Goal: Task Accomplishment & Management: Manage account settings

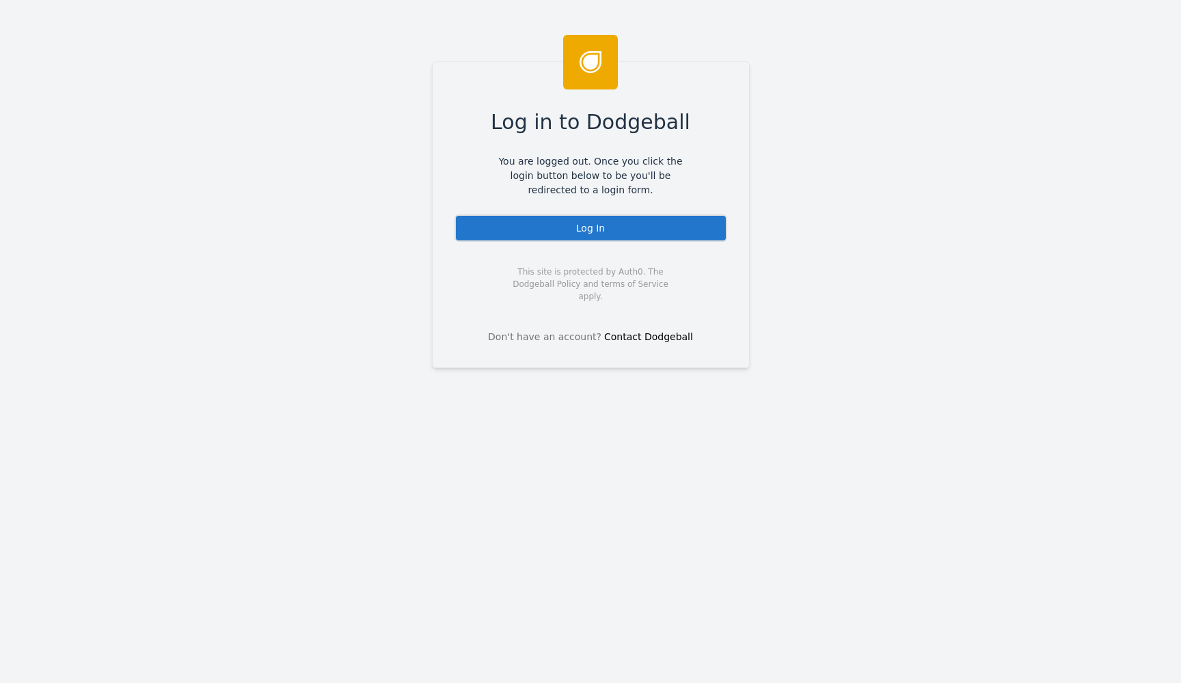
click at [674, 229] on div "Log In" at bounding box center [590, 228] width 273 height 27
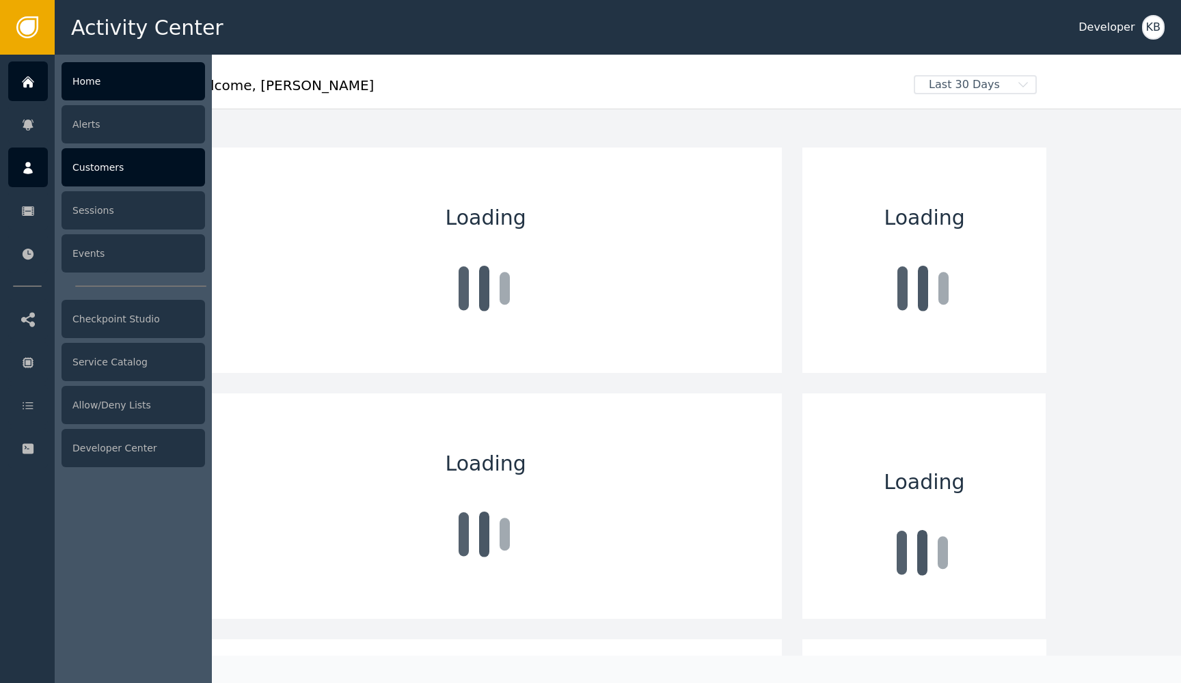
click at [46, 163] on div at bounding box center [28, 168] width 40 height 40
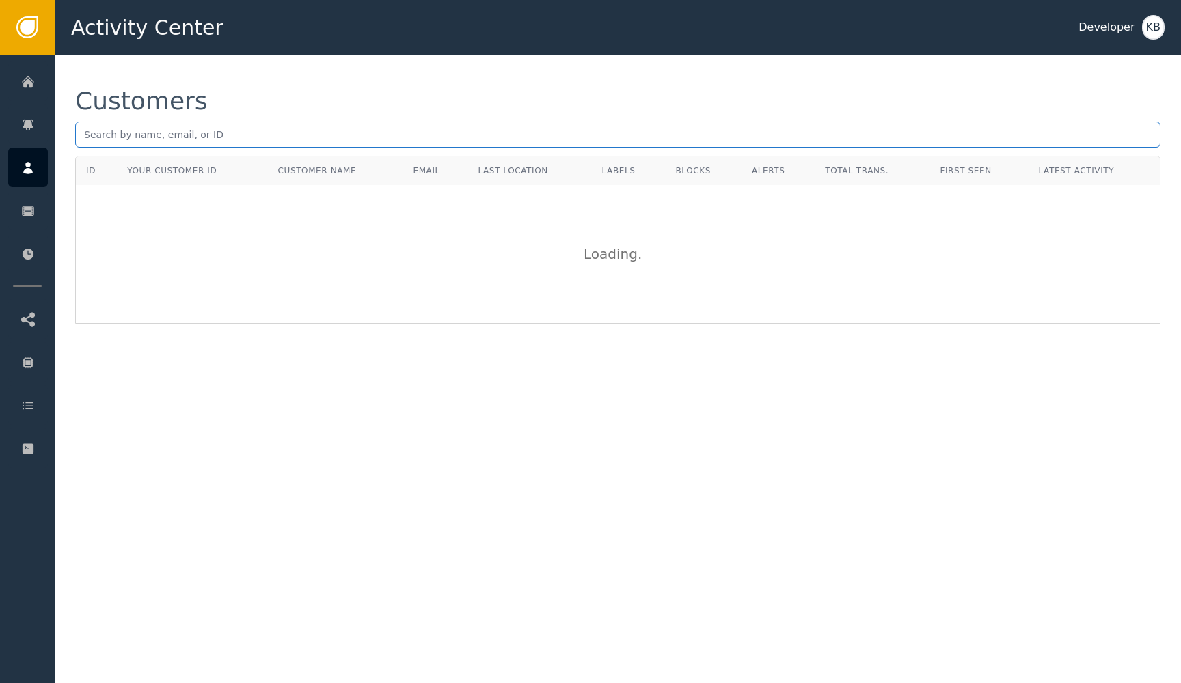
click at [245, 131] on input "text" at bounding box center [617, 135] width 1085 height 26
paste input "[EMAIL_ADDRESS][DOMAIN_NAME]"
click at [225, 135] on input "[EMAIL_ADDRESS][DOMAIN_NAME]" at bounding box center [617, 135] width 1085 height 26
click at [325, 131] on input "[EMAIL_ADDRESS][DOMAIN_NAME]" at bounding box center [617, 135] width 1085 height 26
paste input "[EMAIL_ADDRESS]"
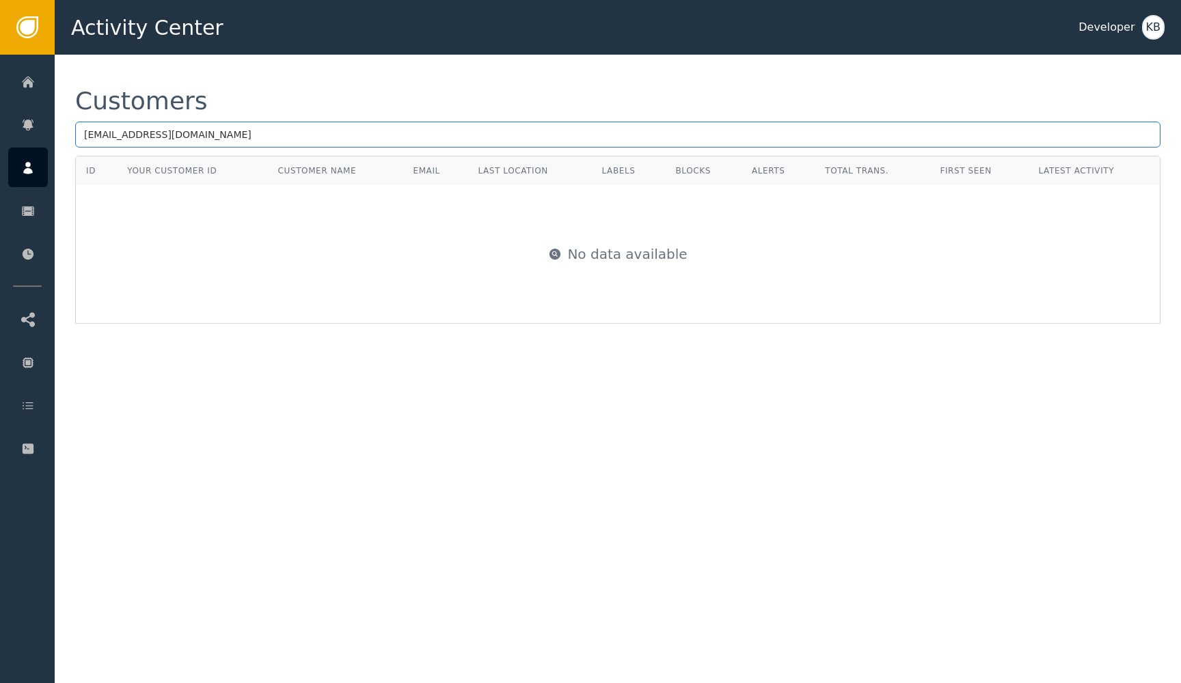
type input "[EMAIL_ADDRESS][DOMAIN_NAME]"
drag, startPoint x: 215, startPoint y: 135, endPoint x: 87, endPoint y: 137, distance: 127.8
click at [88, 137] on input "[EMAIL_ADDRESS][DOMAIN_NAME]" at bounding box center [617, 135] width 1085 height 26
